Goal: Check status: Check status

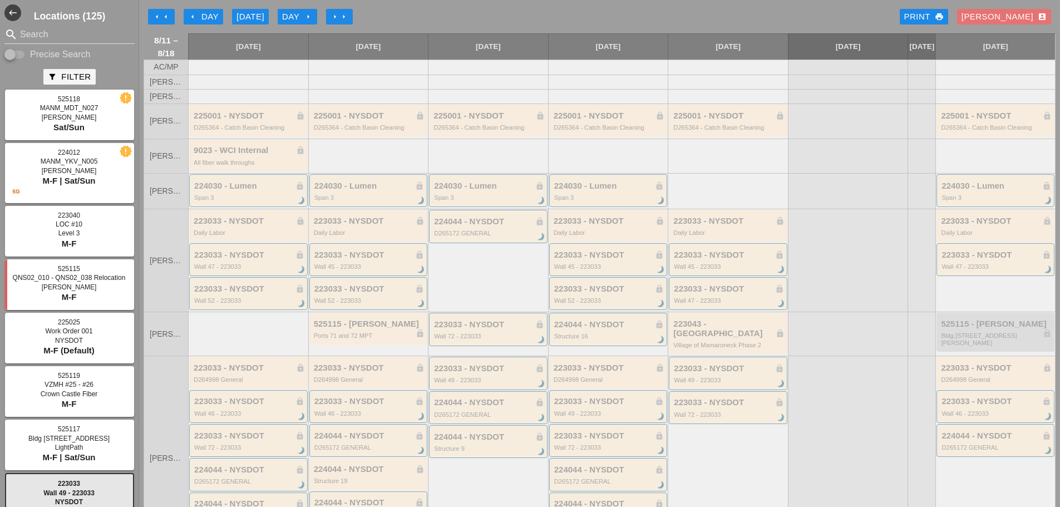
click at [335, 13] on icon "arrow_right" at bounding box center [334, 16] width 9 height 9
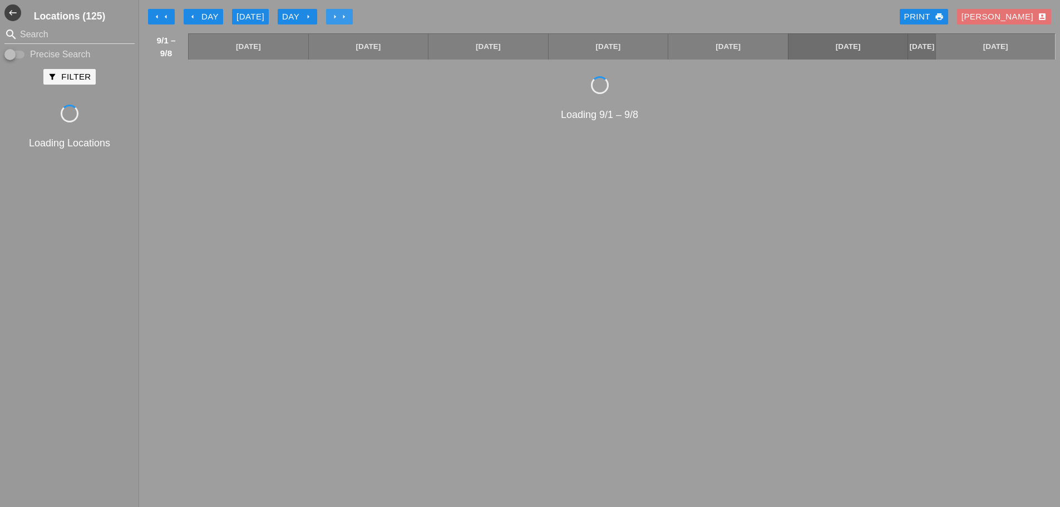
click at [335, 13] on icon "arrow_right" at bounding box center [334, 16] width 9 height 9
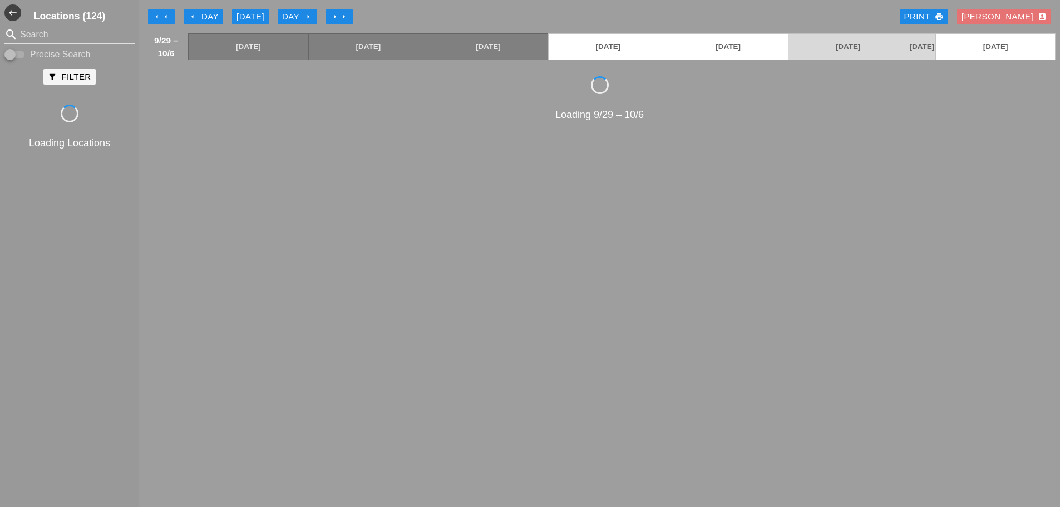
click at [299, 18] on div "Day arrow_right" at bounding box center [297, 17] width 31 height 13
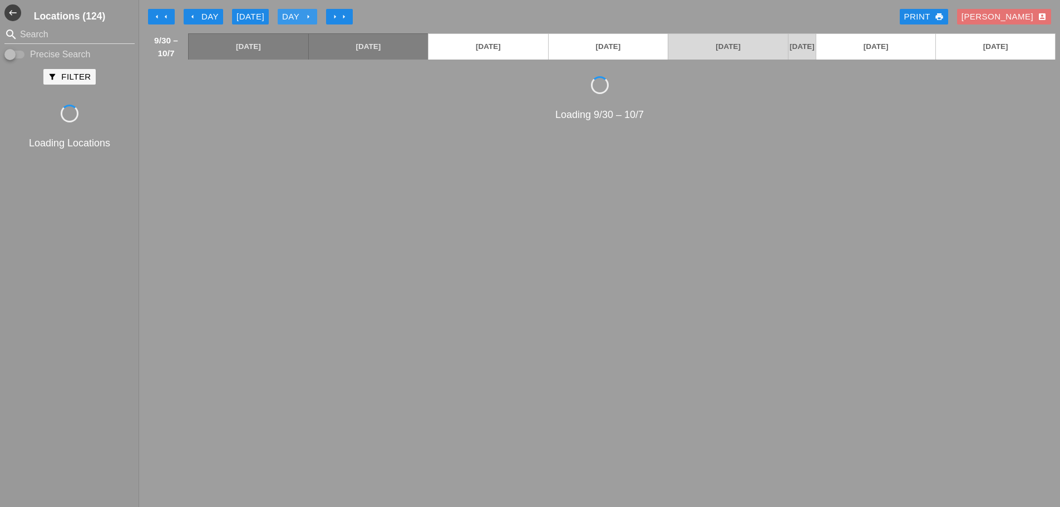
click at [299, 18] on div "Day arrow_right" at bounding box center [297, 17] width 31 height 13
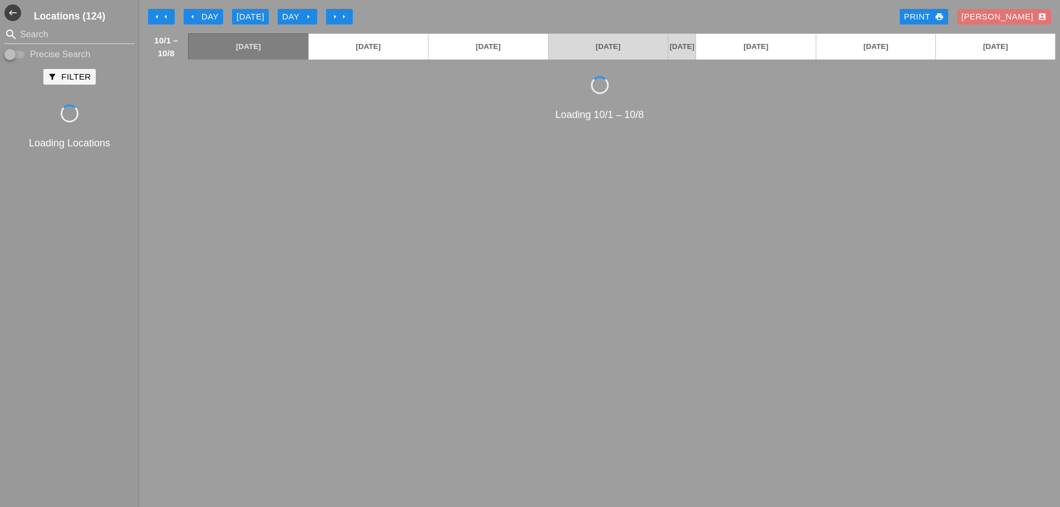
click at [299, 18] on div "Day arrow_right" at bounding box center [297, 17] width 31 height 13
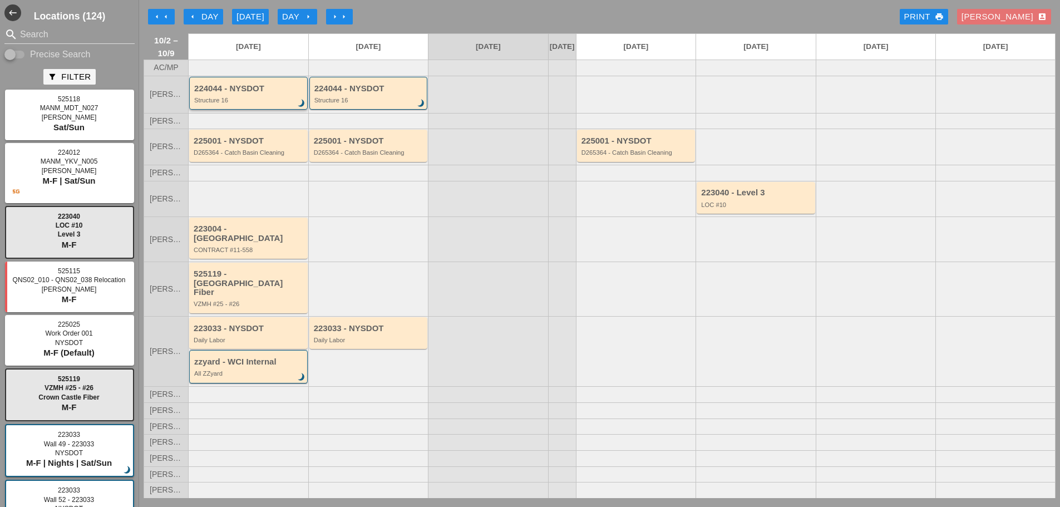
click at [228, 103] on div "Structure 16" at bounding box center [249, 100] width 110 height 7
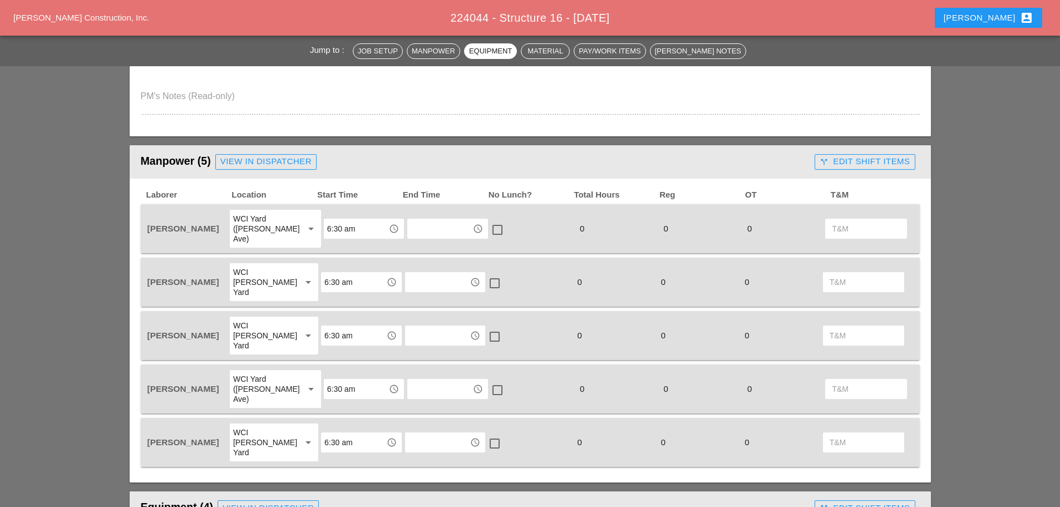
scroll to position [278, 0]
